Goal: Task Accomplishment & Management: Use online tool/utility

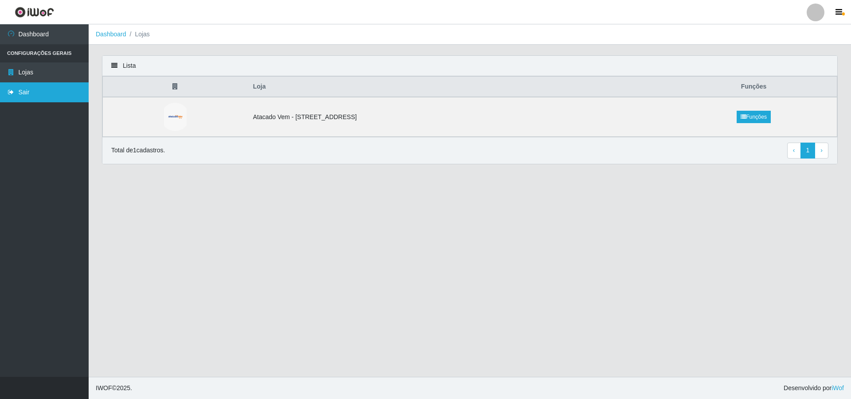
click at [30, 96] on link "Sair" at bounding box center [44, 92] width 89 height 20
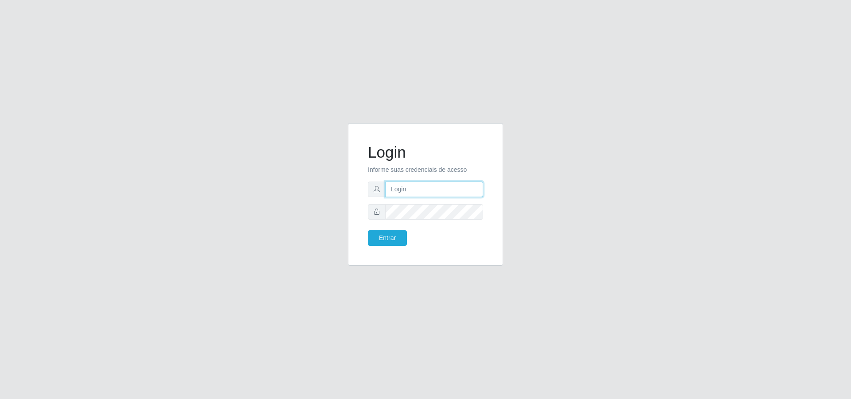
type input "[PERSON_NAME][EMAIL_ADDRESS][DOMAIN_NAME]"
click at [422, 191] on input "[PERSON_NAME][EMAIL_ADDRESS][DOMAIN_NAME]" at bounding box center [434, 190] width 98 height 16
click at [391, 239] on button "Entrar" at bounding box center [387, 238] width 39 height 16
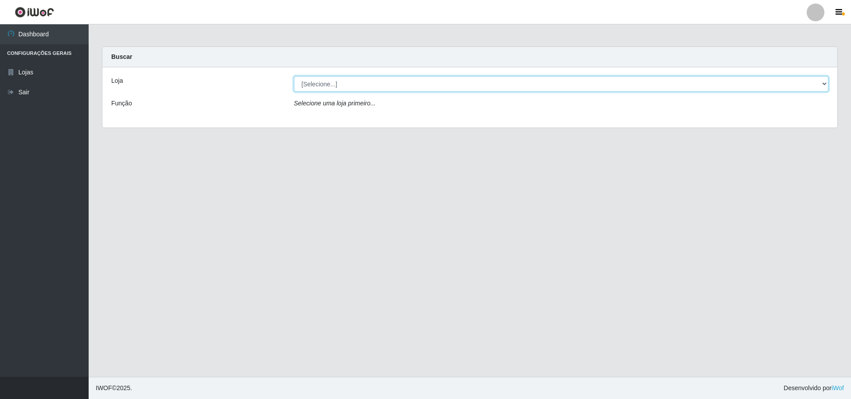
click at [427, 82] on select "[Selecione...] Atacado Vem - [STREET_ADDRESS]" at bounding box center [561, 84] width 535 height 16
select select "461"
click at [294, 76] on select "[Selecione...] Atacado Vem - [STREET_ADDRESS]" at bounding box center [561, 84] width 535 height 16
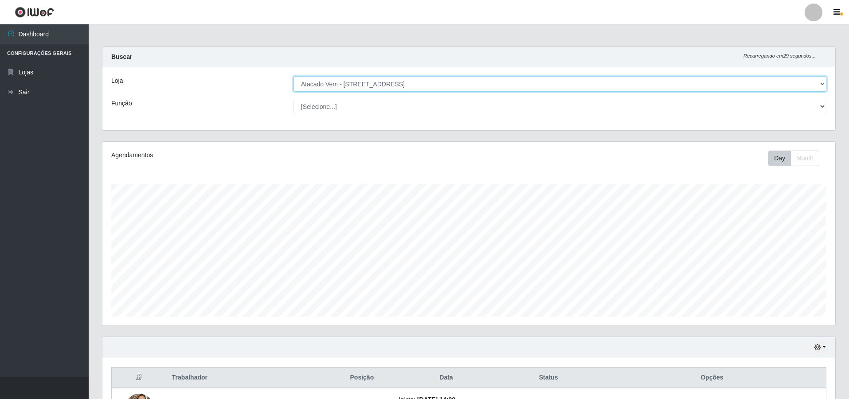
scroll to position [110, 0]
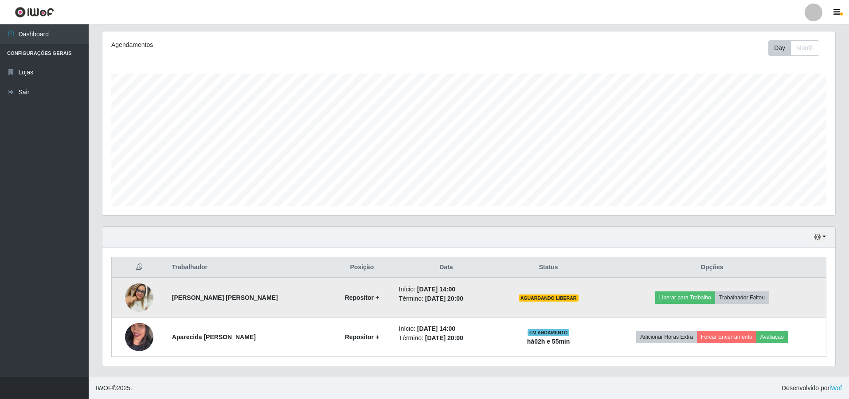
click at [137, 286] on img at bounding box center [139, 298] width 28 height 28
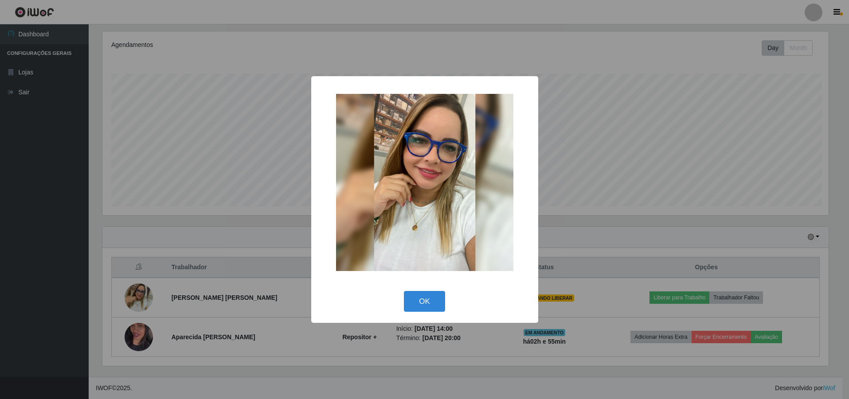
scroll to position [184, 728]
click at [172, 229] on div "× OK Cancel" at bounding box center [425, 199] width 851 height 399
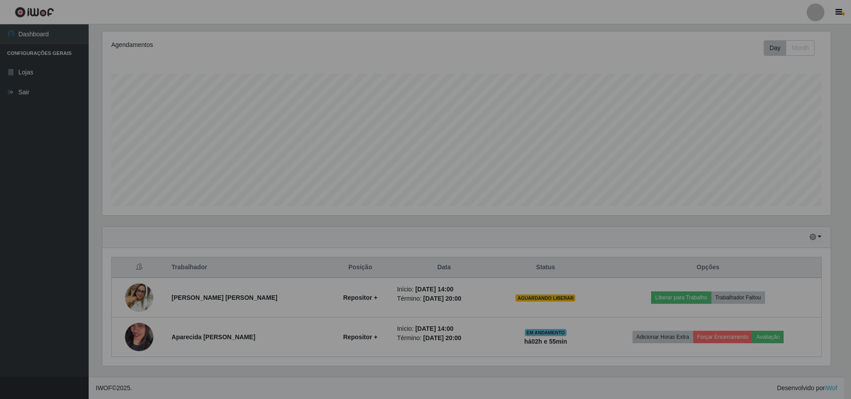
scroll to position [184, 733]
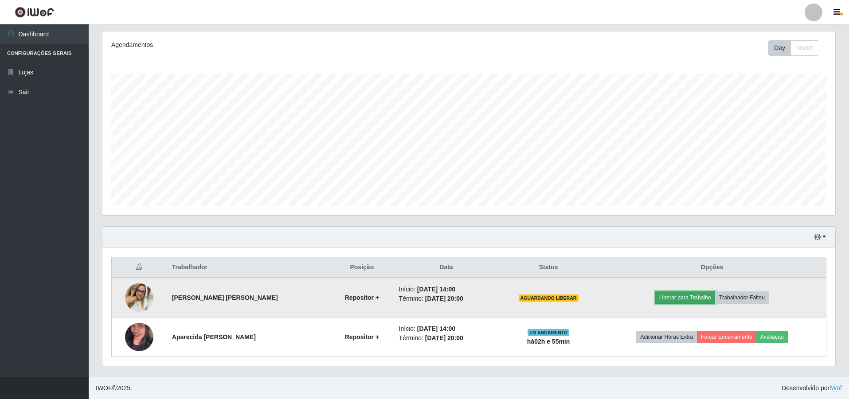
click at [685, 298] on button "Liberar para Trabalho" at bounding box center [685, 298] width 60 height 12
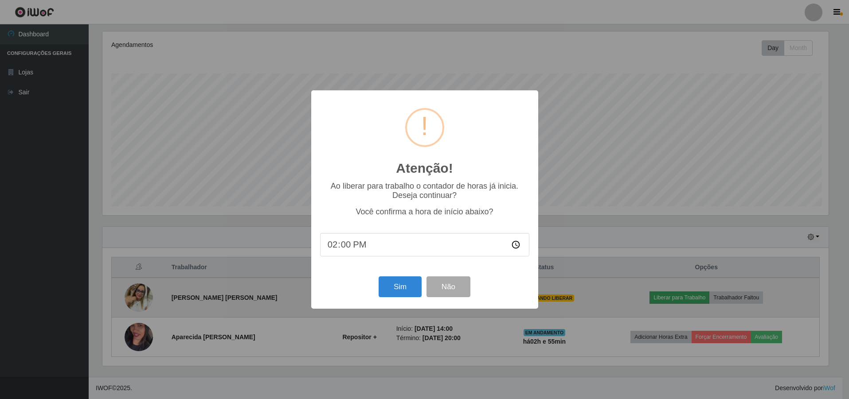
scroll to position [184, 728]
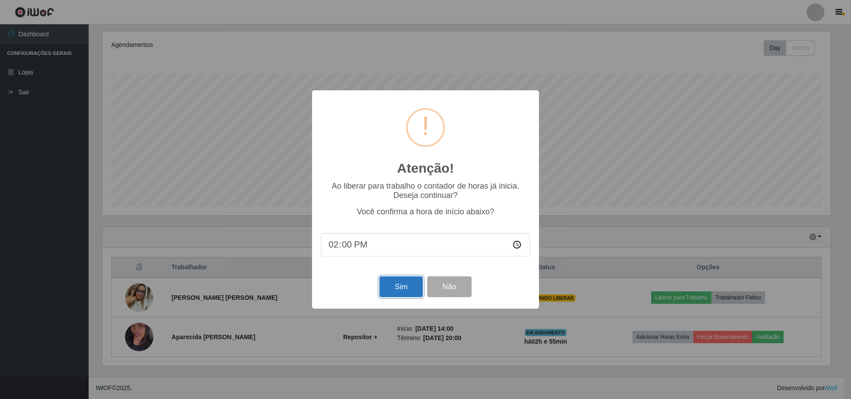
click at [401, 284] on button "Sim" at bounding box center [400, 287] width 43 height 21
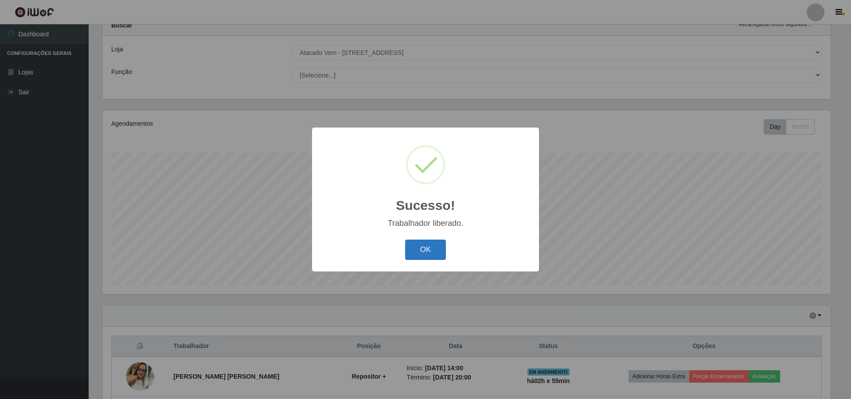
click at [416, 242] on button "OK" at bounding box center [425, 250] width 41 height 21
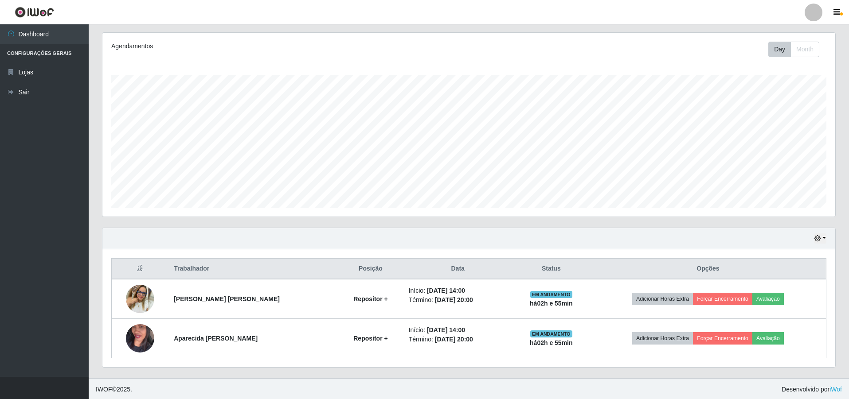
scroll to position [110, 0]
